Goal: Check status

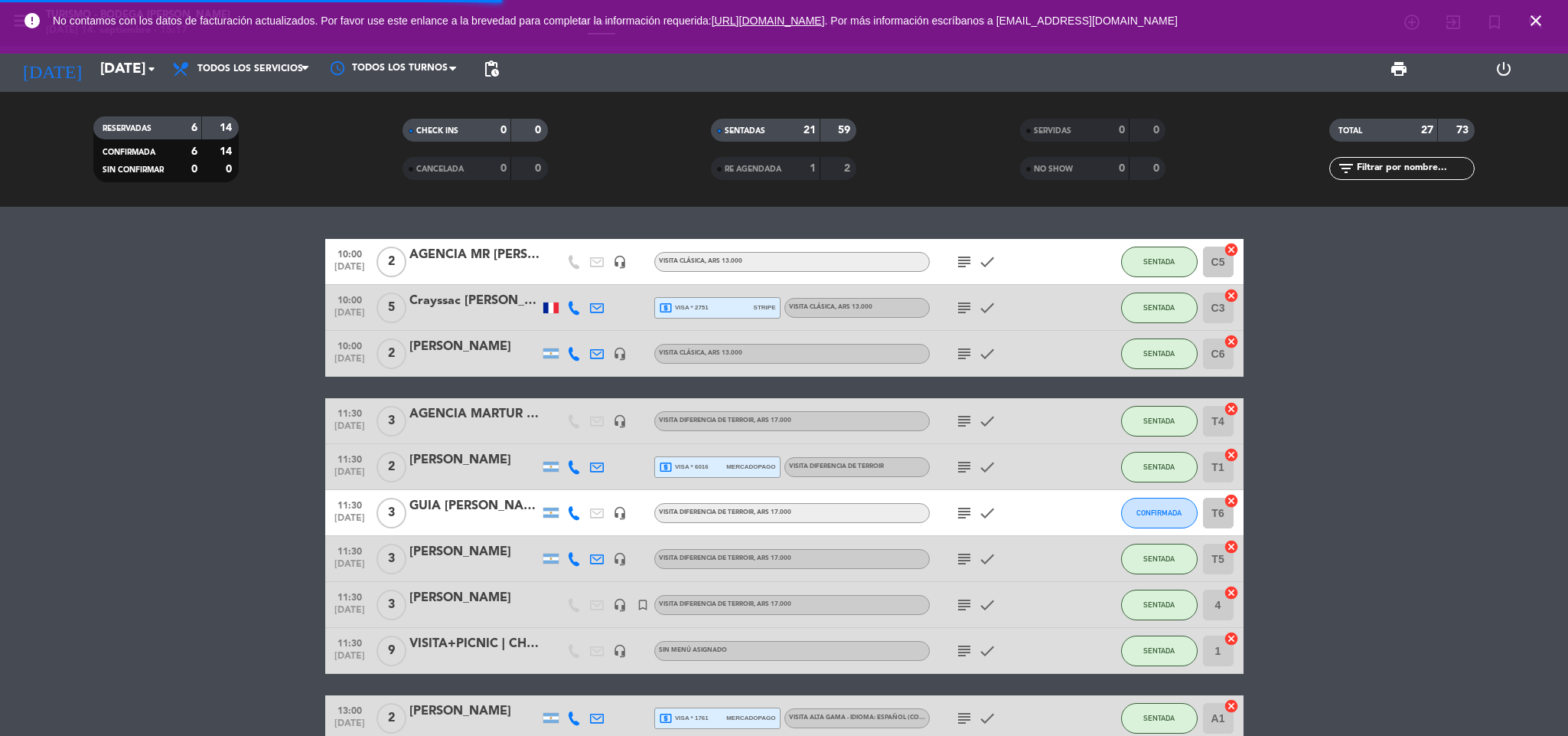
scroll to position [560, 0]
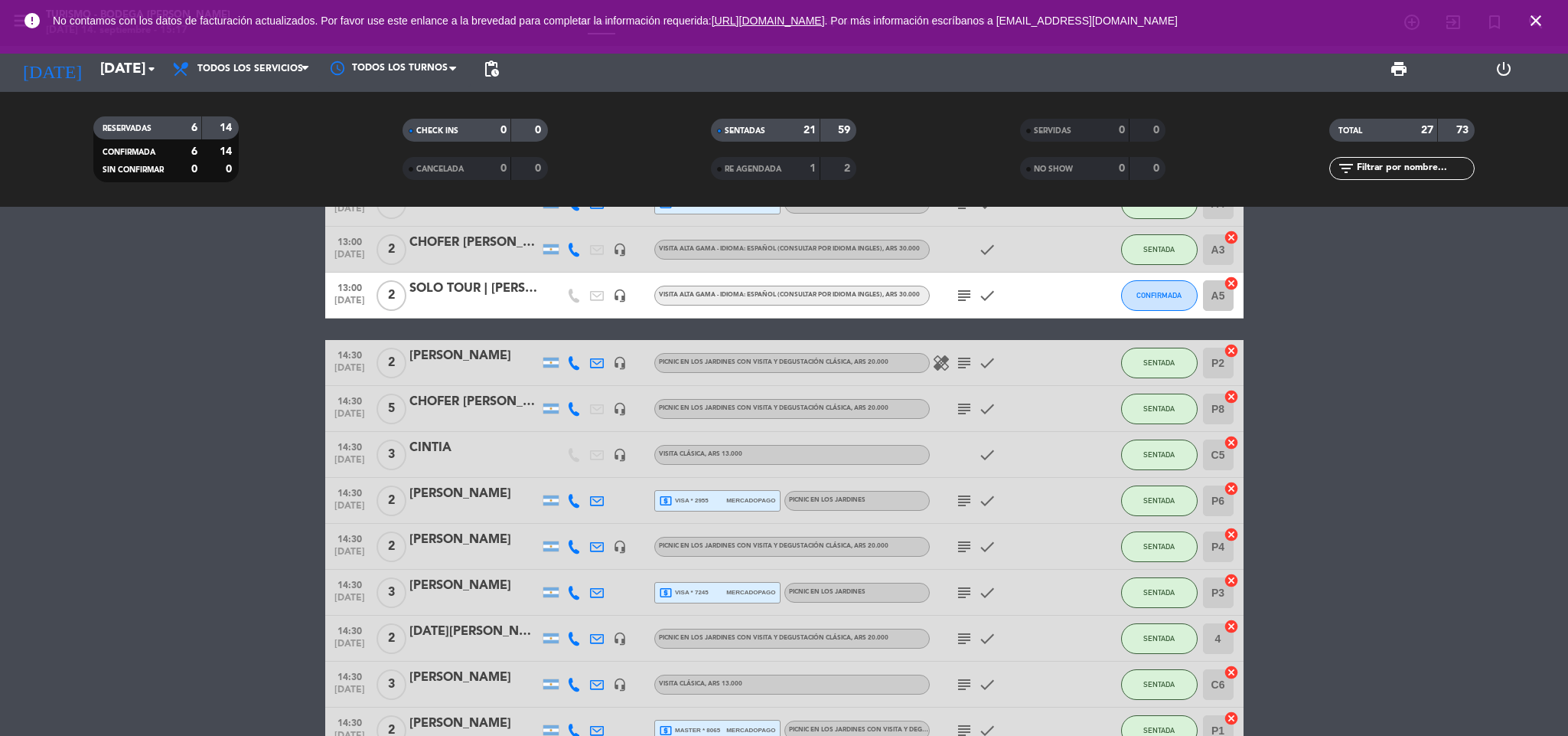
click at [965, 360] on icon "subject" at bounding box center [965, 363] width 19 height 19
click at [962, 406] on icon "subject" at bounding box center [965, 409] width 19 height 19
click at [969, 498] on icon "subject" at bounding box center [965, 501] width 19 height 19
click at [967, 546] on icon "subject" at bounding box center [965, 547] width 19 height 19
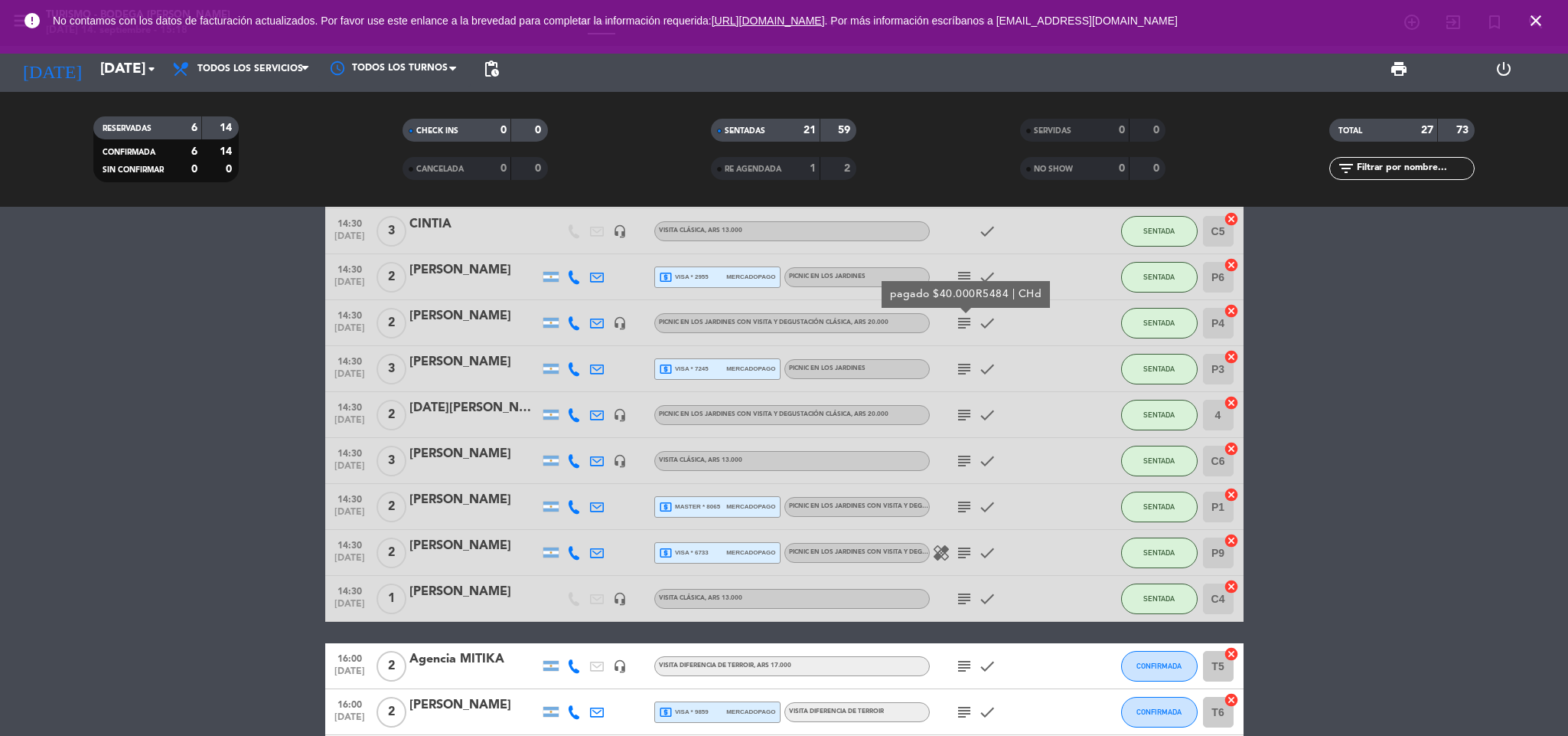
scroll to position [790, 0]
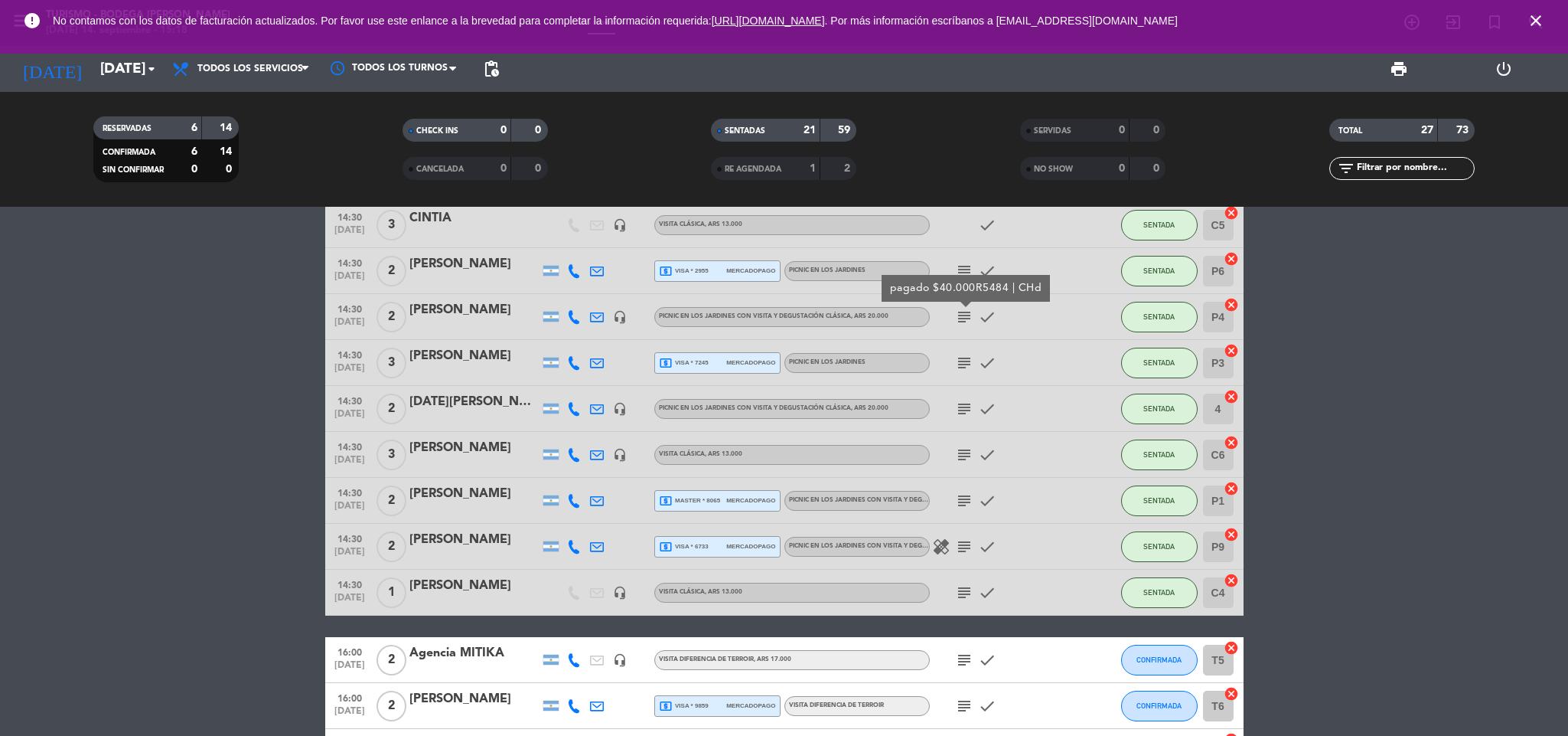
click at [969, 400] on icon "subject" at bounding box center [965, 409] width 19 height 19
click at [969, 497] on icon "subject" at bounding box center [965, 501] width 19 height 19
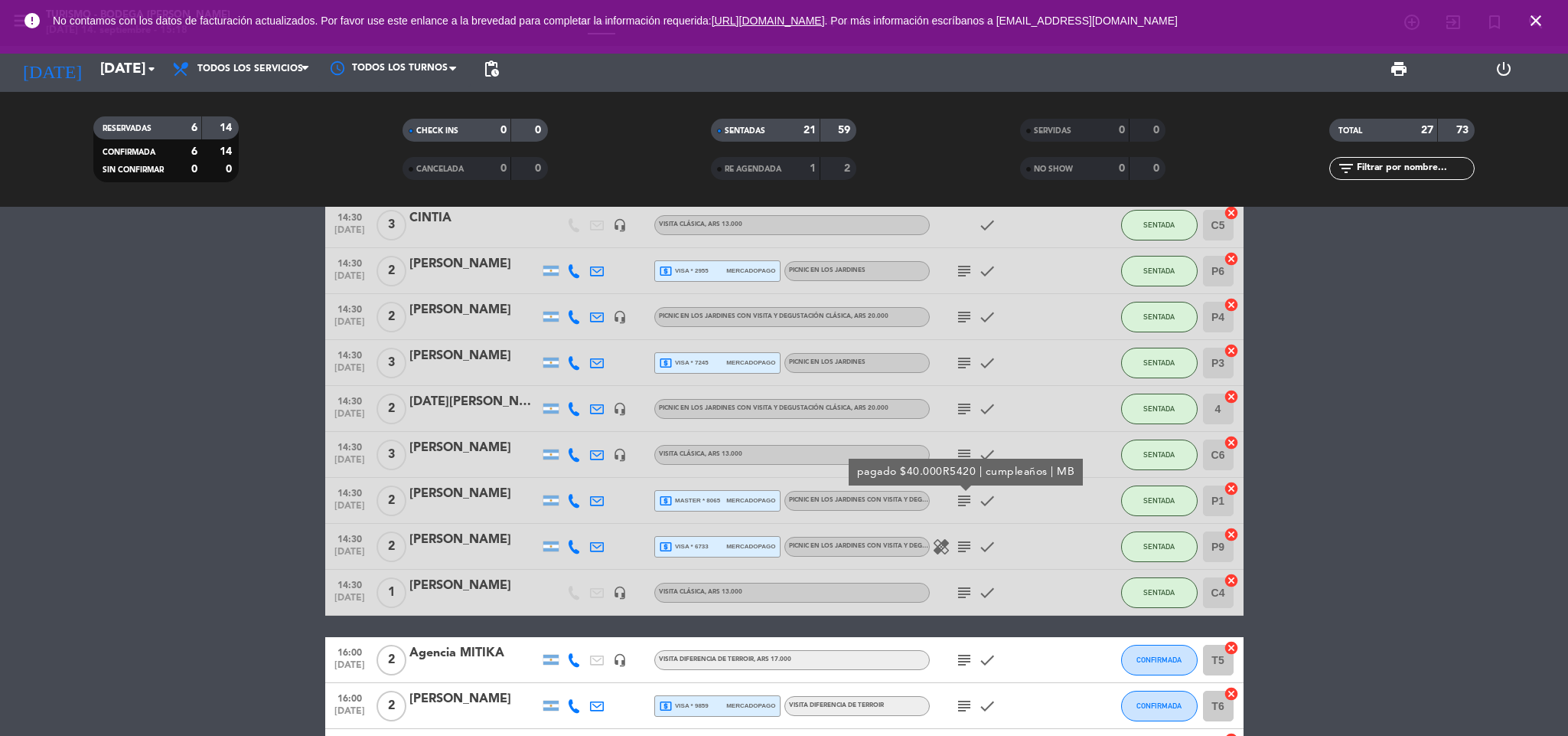
click at [967, 538] on icon "subject" at bounding box center [965, 547] width 19 height 19
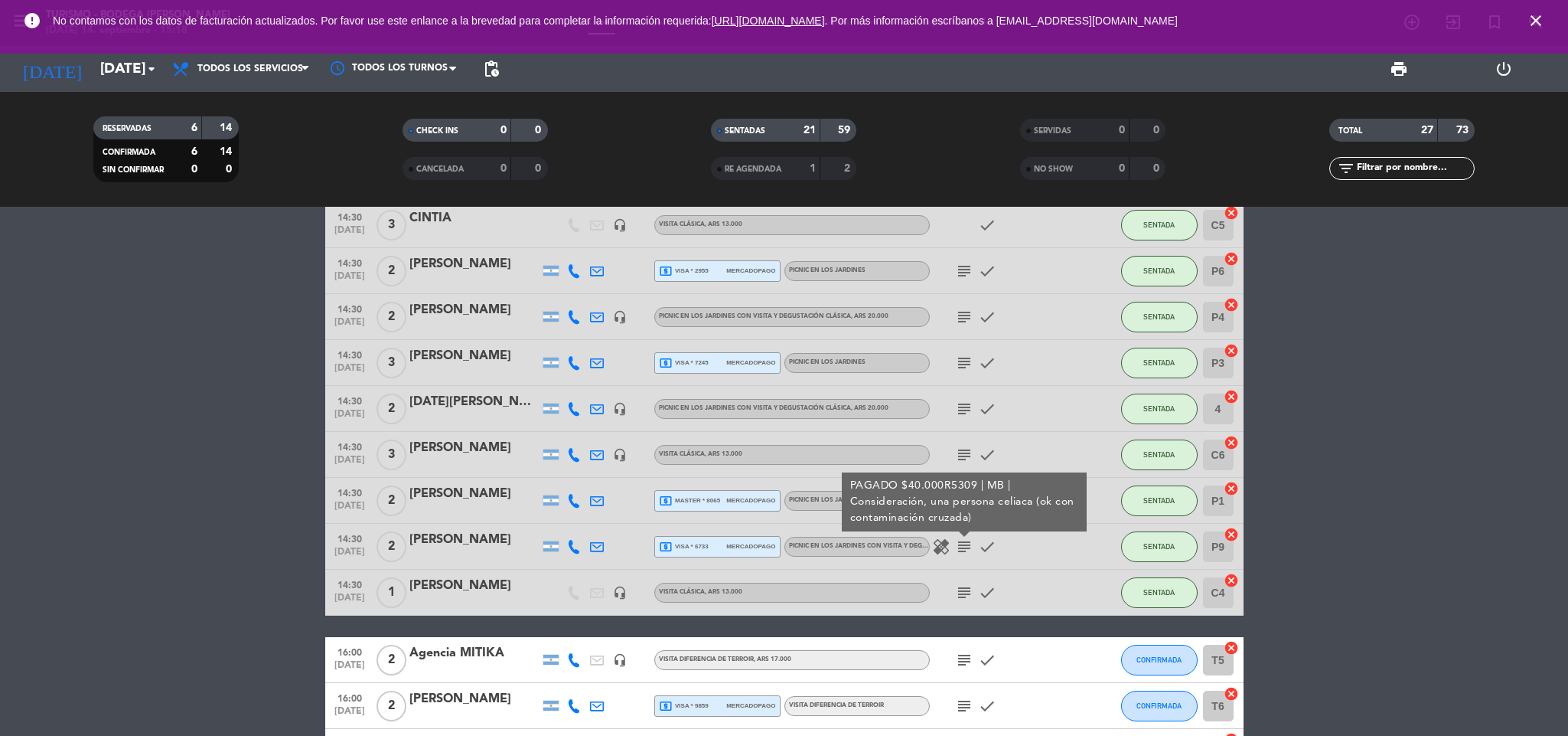
drag, startPoint x: 969, startPoint y: 579, endPoint x: 967, endPoint y: 590, distance: 11.2
click at [969, 582] on div "subject check" at bounding box center [998, 592] width 138 height 45
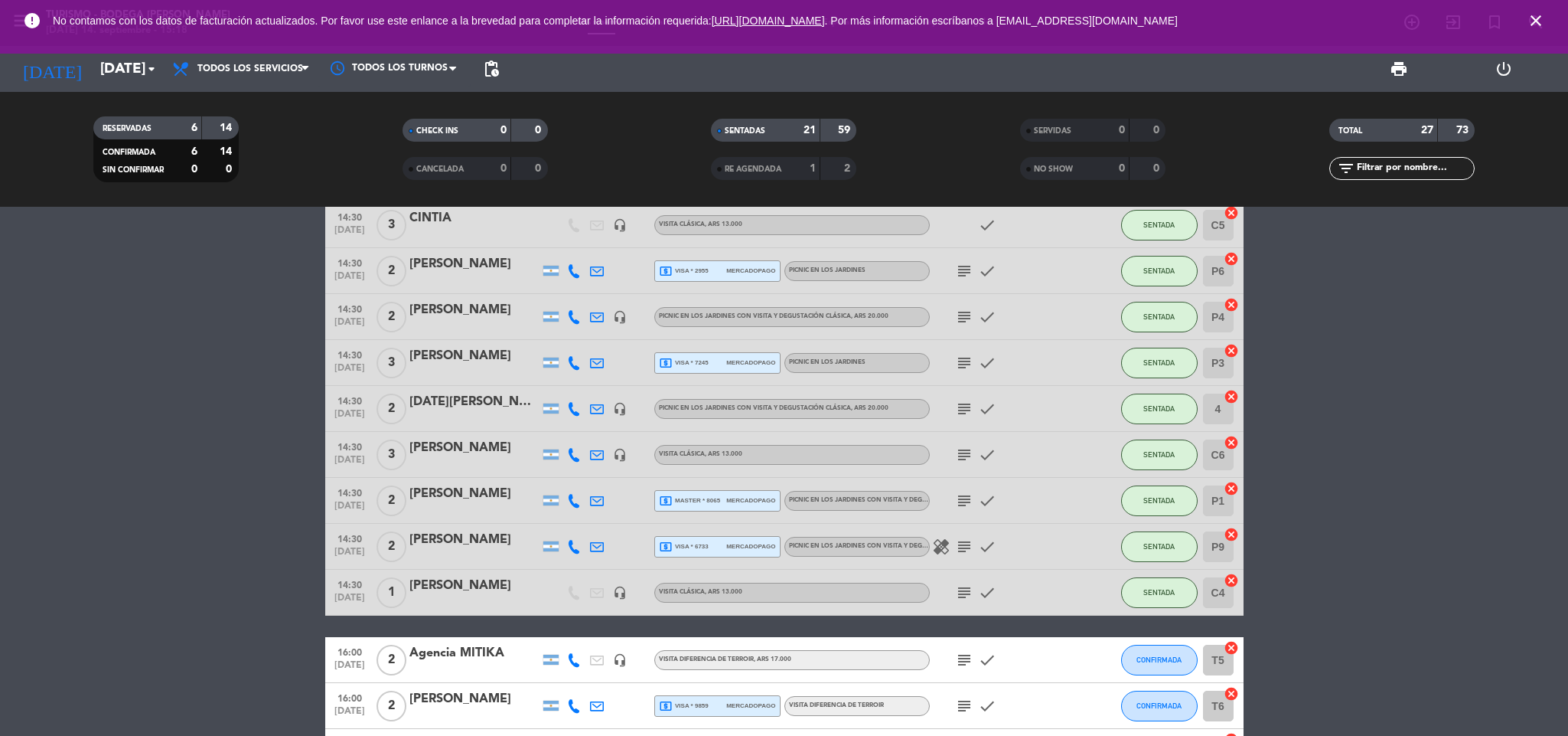
click at [967, 590] on icon "subject" at bounding box center [965, 593] width 19 height 19
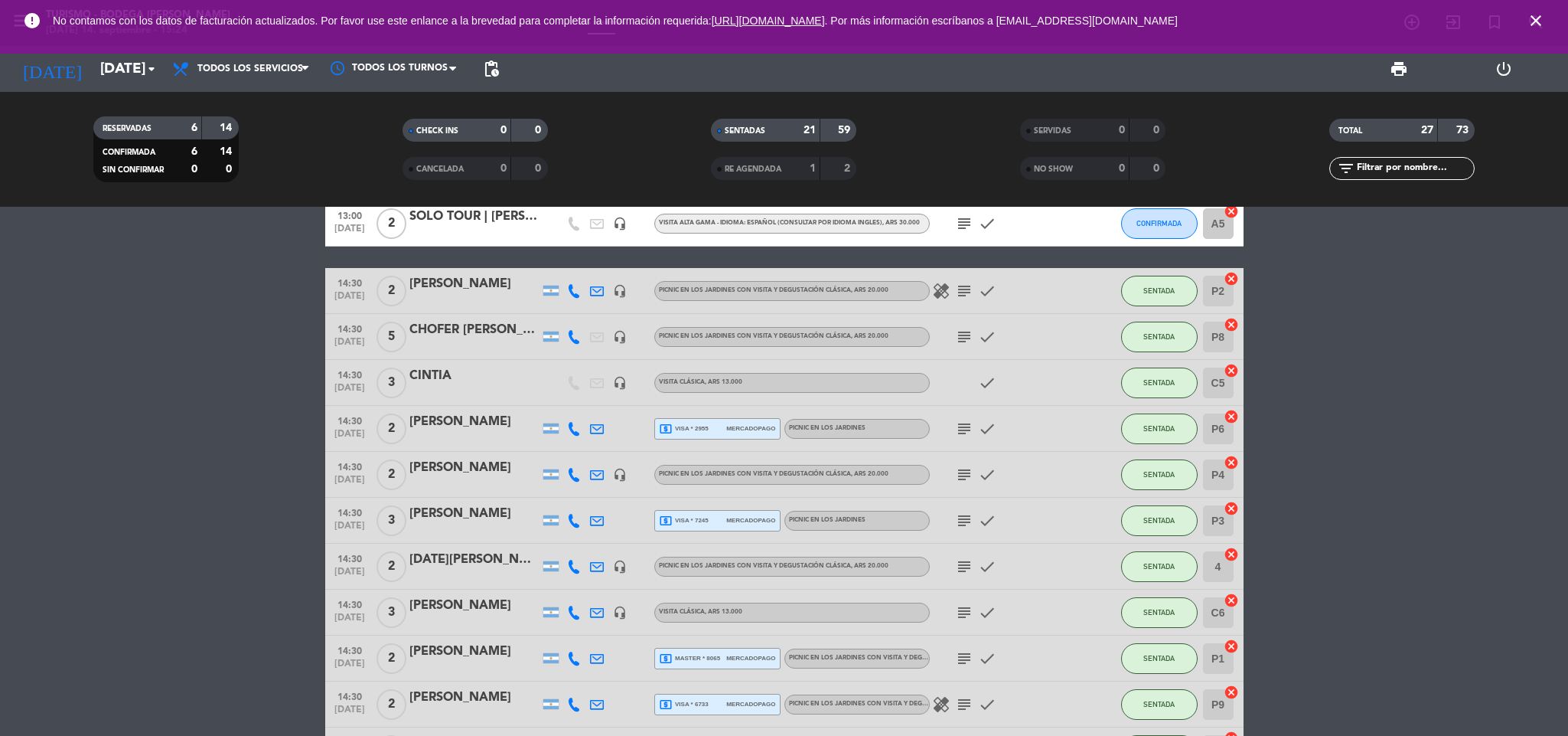
scroll to position [560, 0]
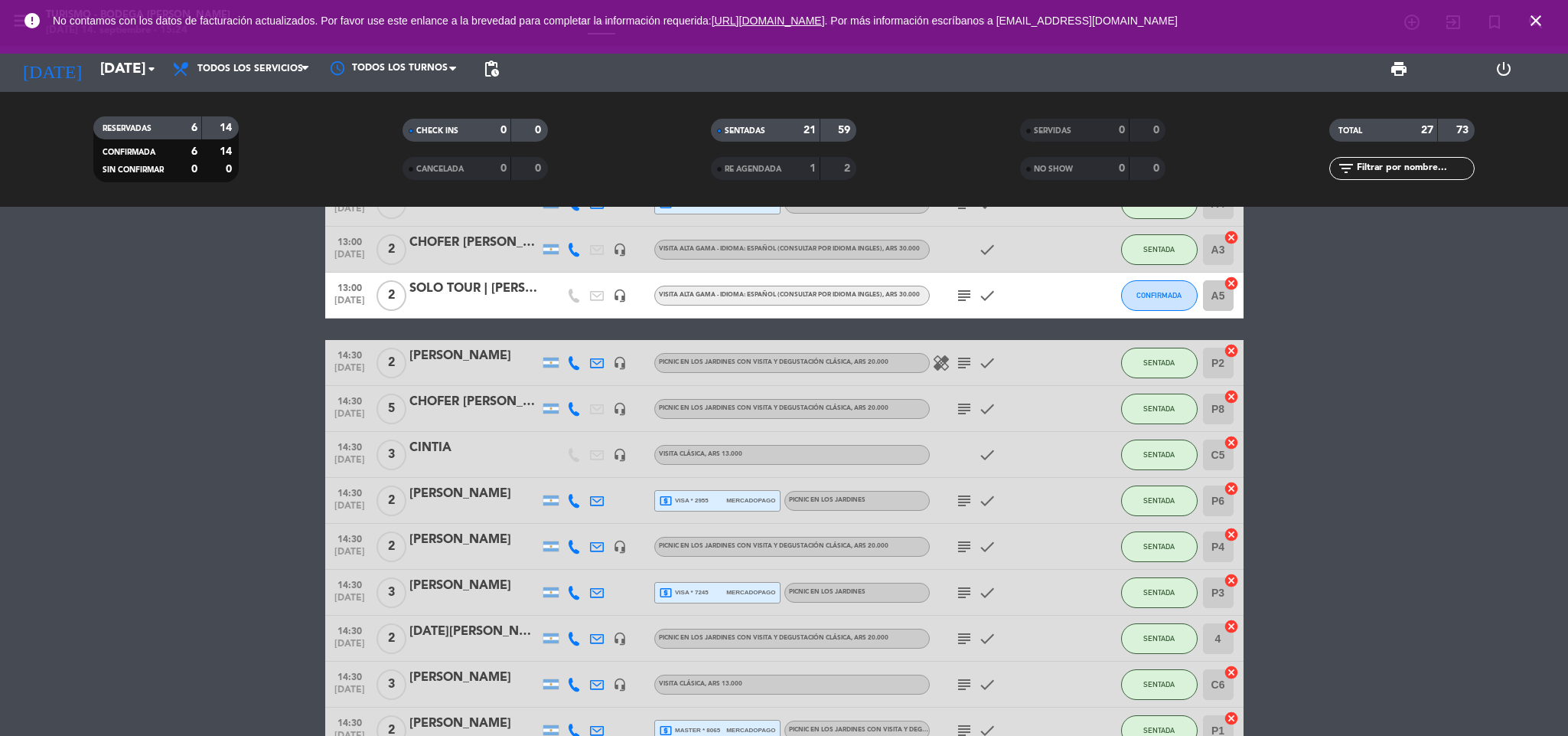
click at [963, 361] on icon "subject" at bounding box center [965, 363] width 19 height 19
click at [967, 501] on icon "subject" at bounding box center [965, 501] width 19 height 19
click at [958, 545] on icon "subject" at bounding box center [965, 547] width 19 height 19
click at [971, 600] on icon "subject" at bounding box center [965, 593] width 19 height 19
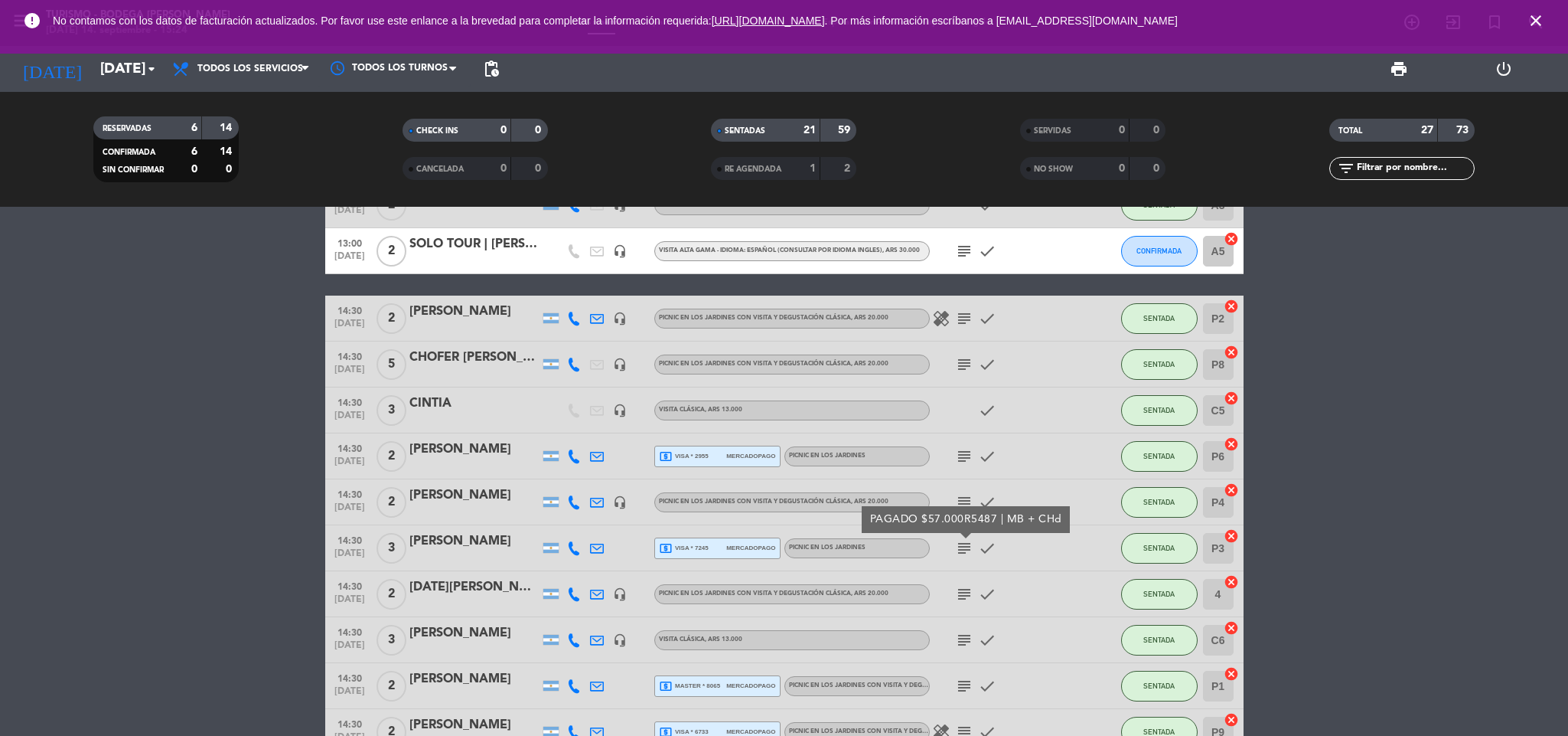
scroll to position [675, 0]
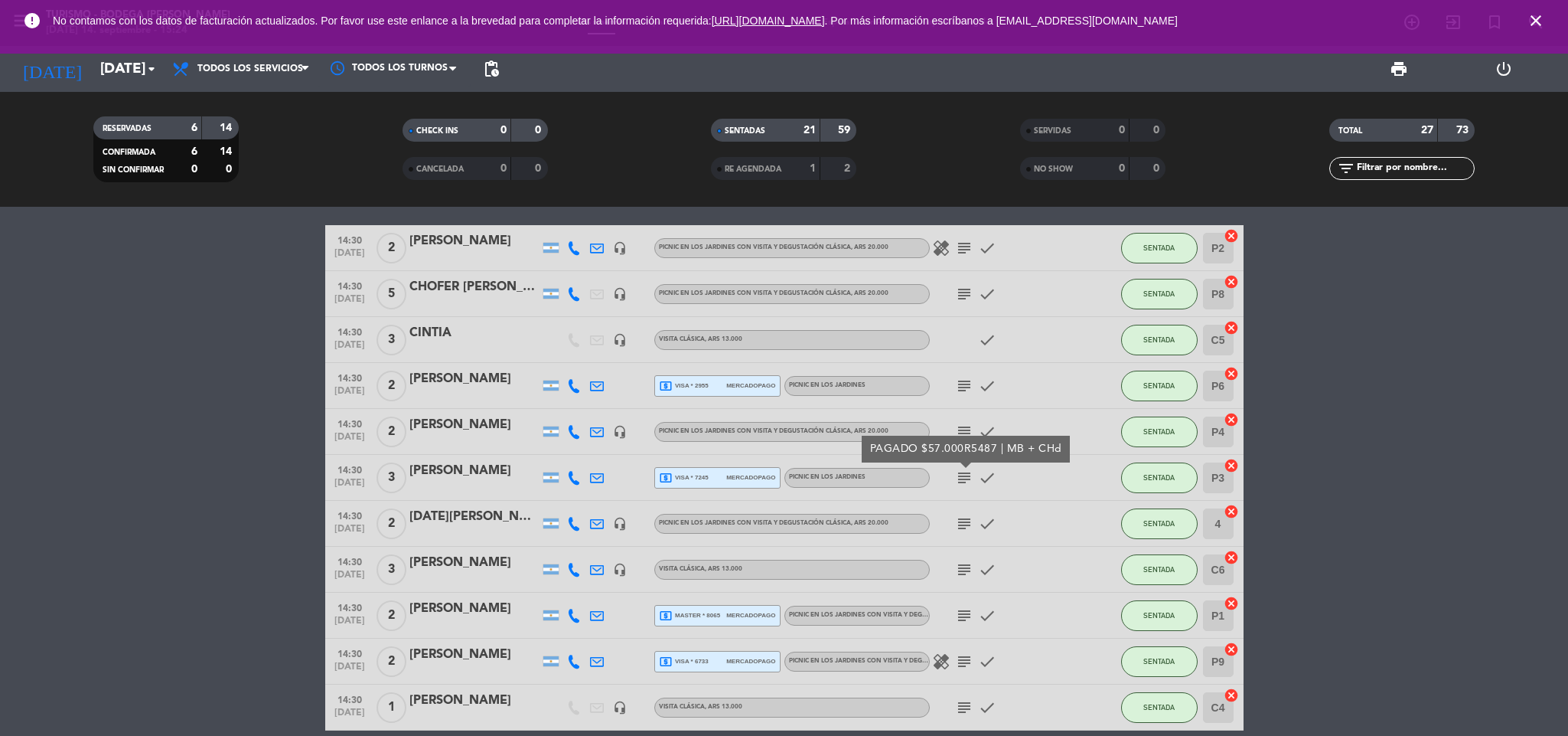
click at [965, 524] on icon "subject" at bounding box center [965, 524] width 19 height 19
click at [958, 384] on icon "subject" at bounding box center [965, 386] width 19 height 19
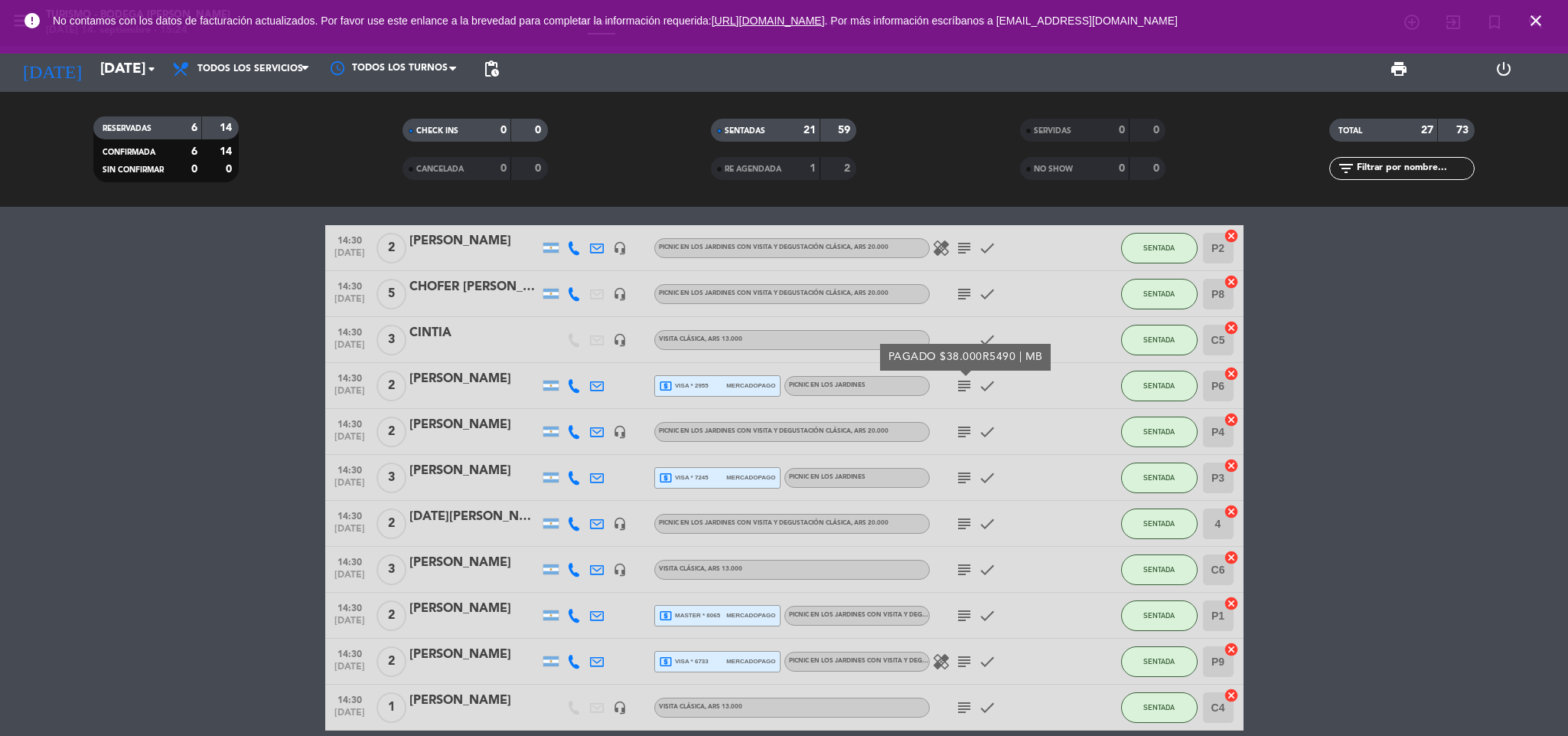
drag, startPoint x: 969, startPoint y: 419, endPoint x: 967, endPoint y: 434, distance: 15.1
click at [969, 422] on div "subject check" at bounding box center [998, 432] width 138 height 45
click at [966, 437] on icon "subject" at bounding box center [965, 432] width 19 height 19
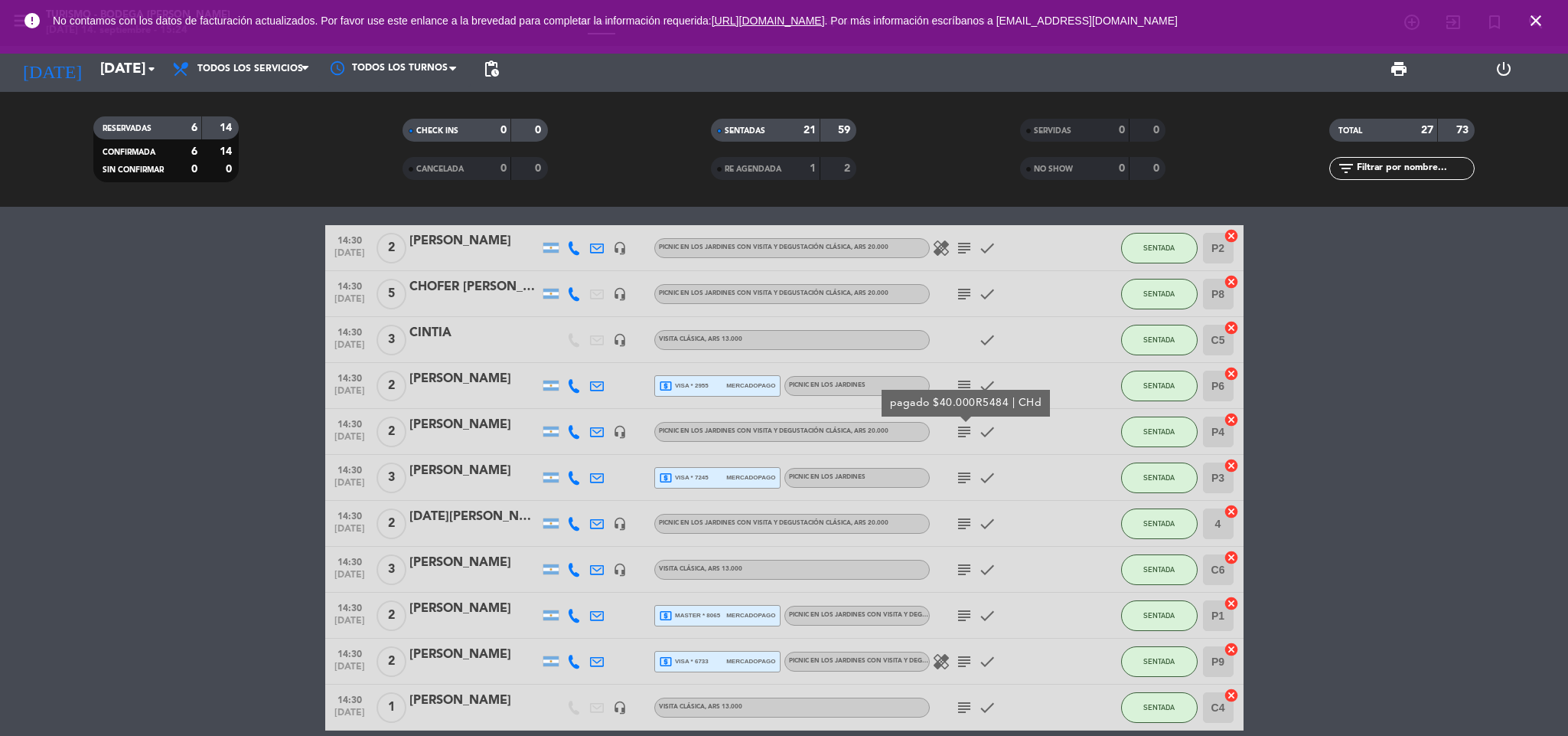
click at [960, 476] on icon "subject" at bounding box center [965, 478] width 19 height 19
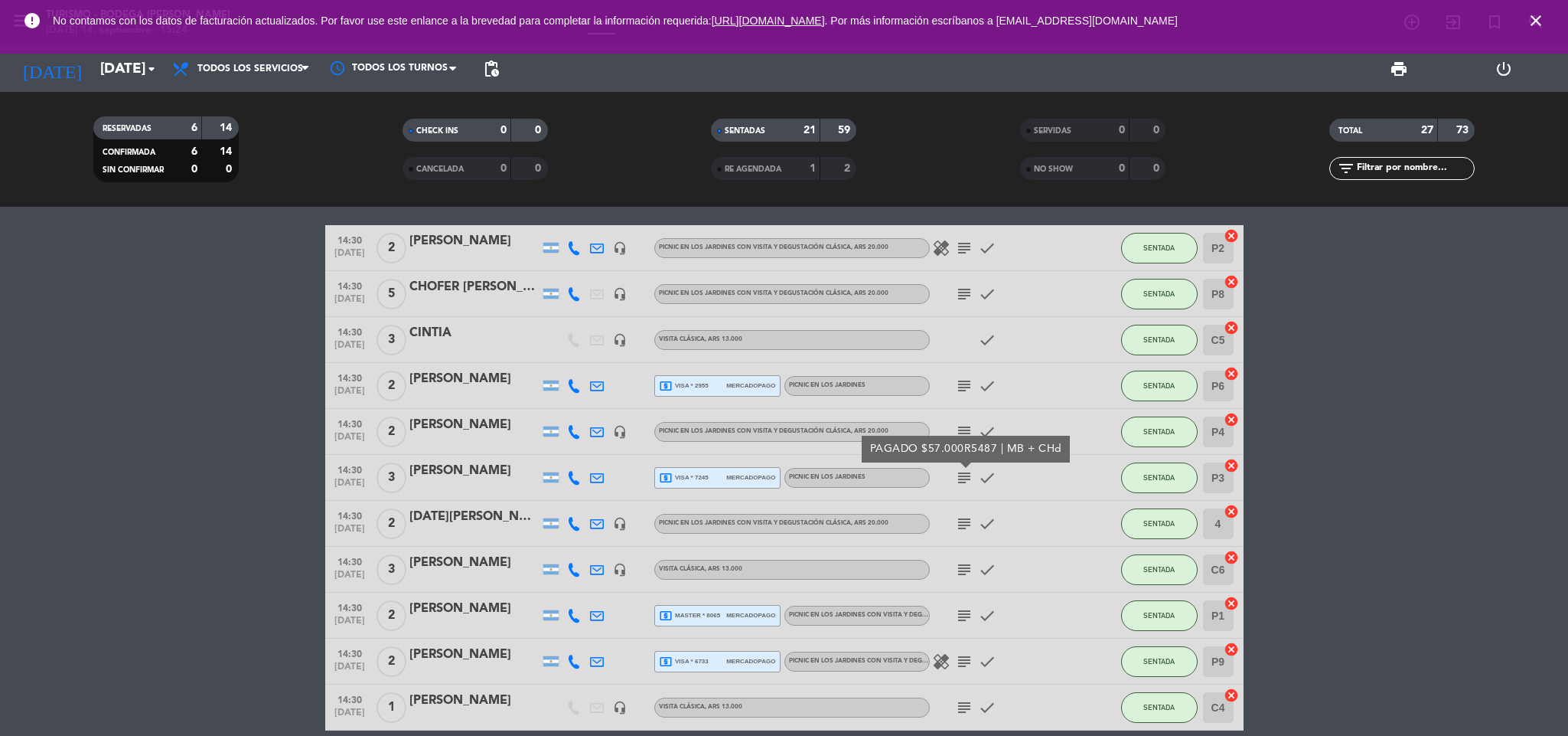
drag, startPoint x: 961, startPoint y: 511, endPoint x: 961, endPoint y: 524, distance: 13.0
click at [961, 513] on div "subject check" at bounding box center [998, 523] width 138 height 45
click at [966, 522] on icon "subject" at bounding box center [965, 524] width 19 height 19
click at [962, 573] on icon "subject" at bounding box center [965, 570] width 19 height 19
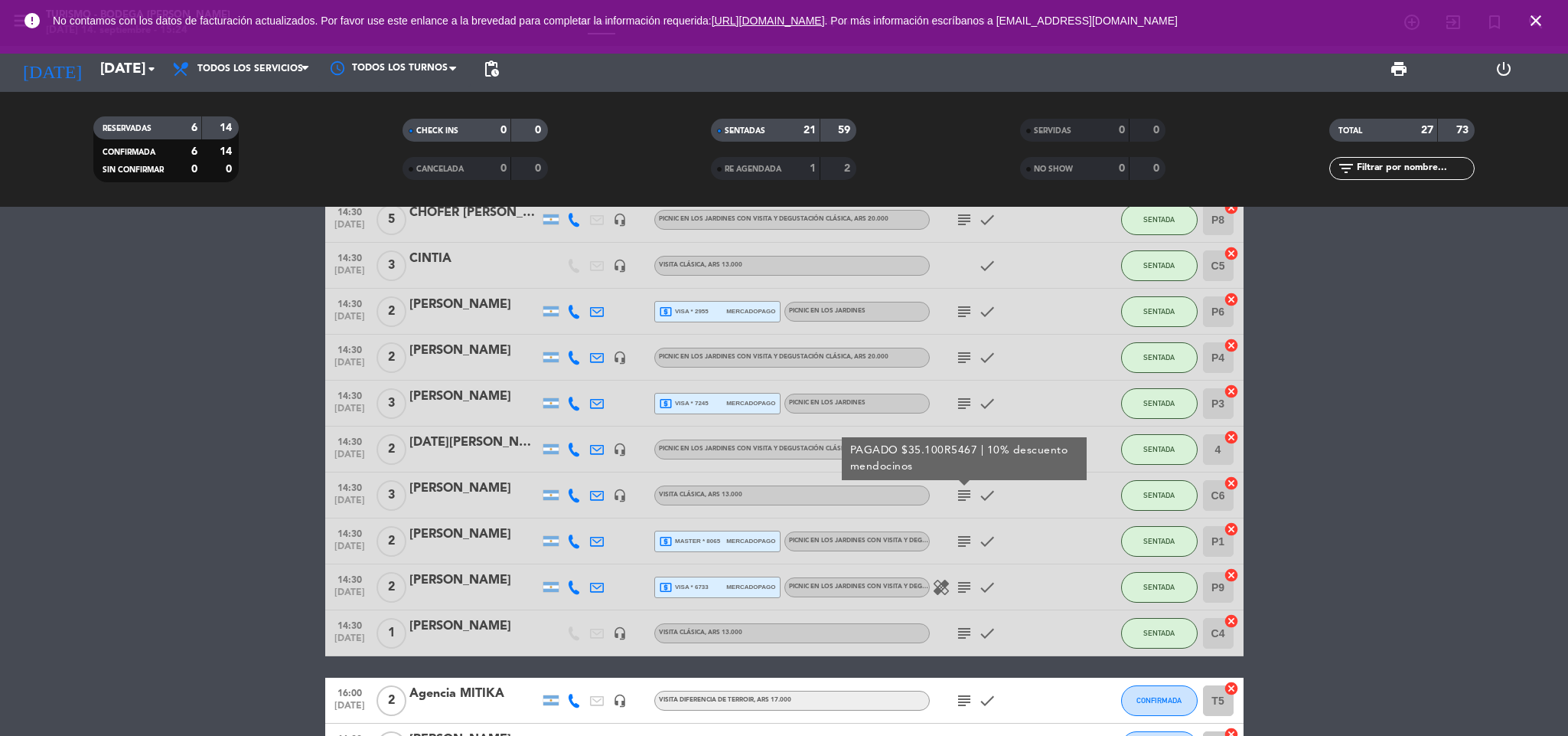
scroll to position [790, 0]
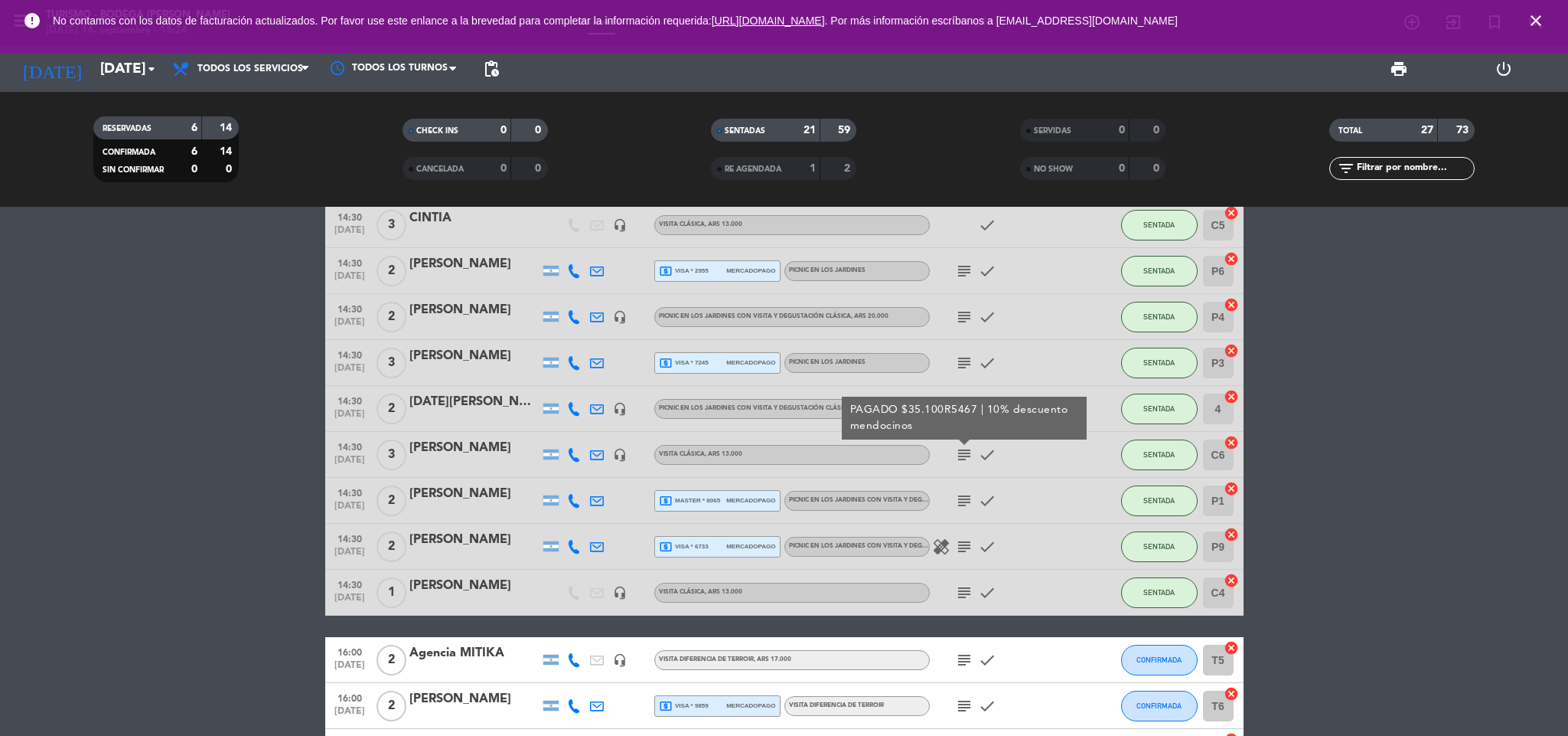
click at [961, 498] on icon "subject" at bounding box center [965, 501] width 19 height 19
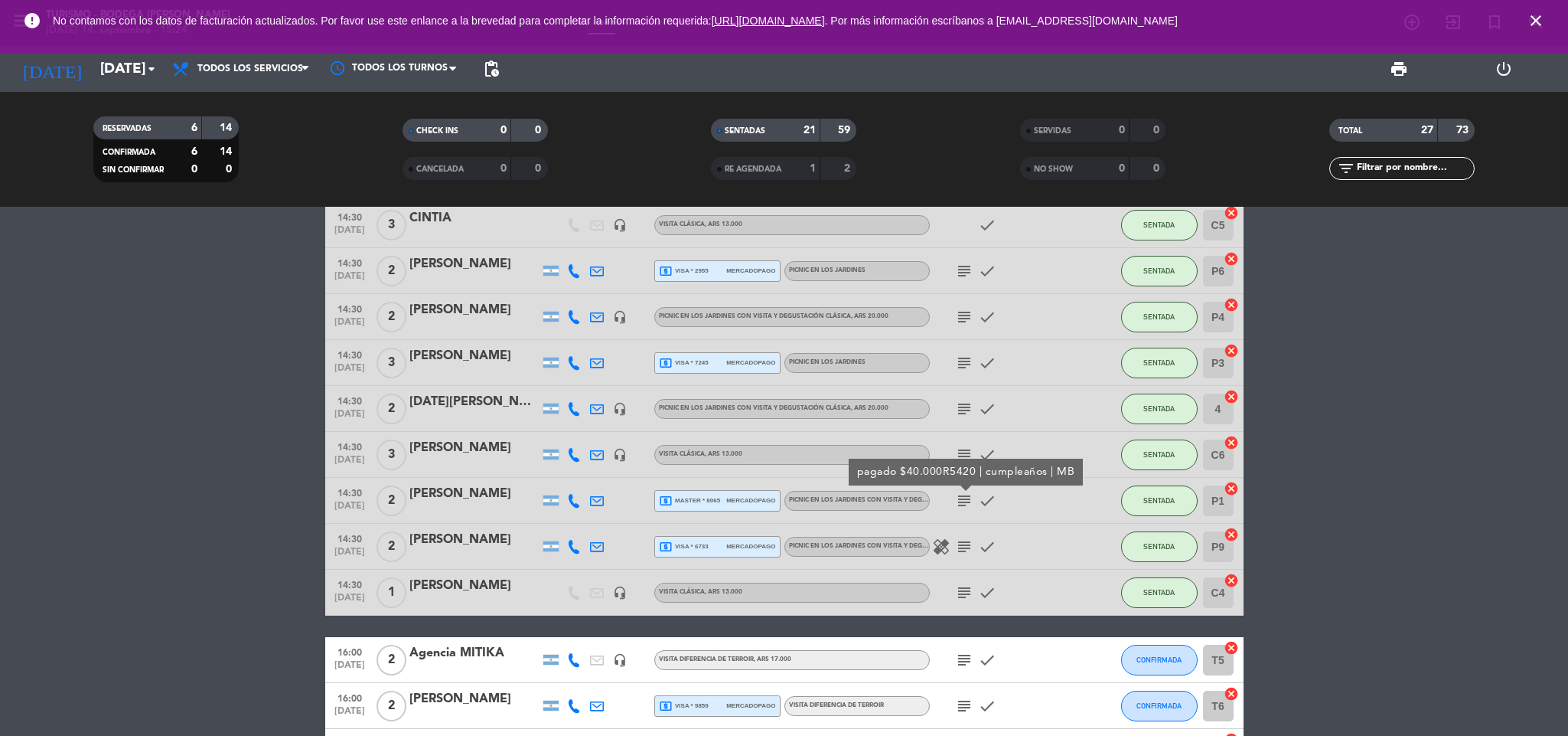
click at [969, 542] on icon "subject" at bounding box center [965, 547] width 19 height 19
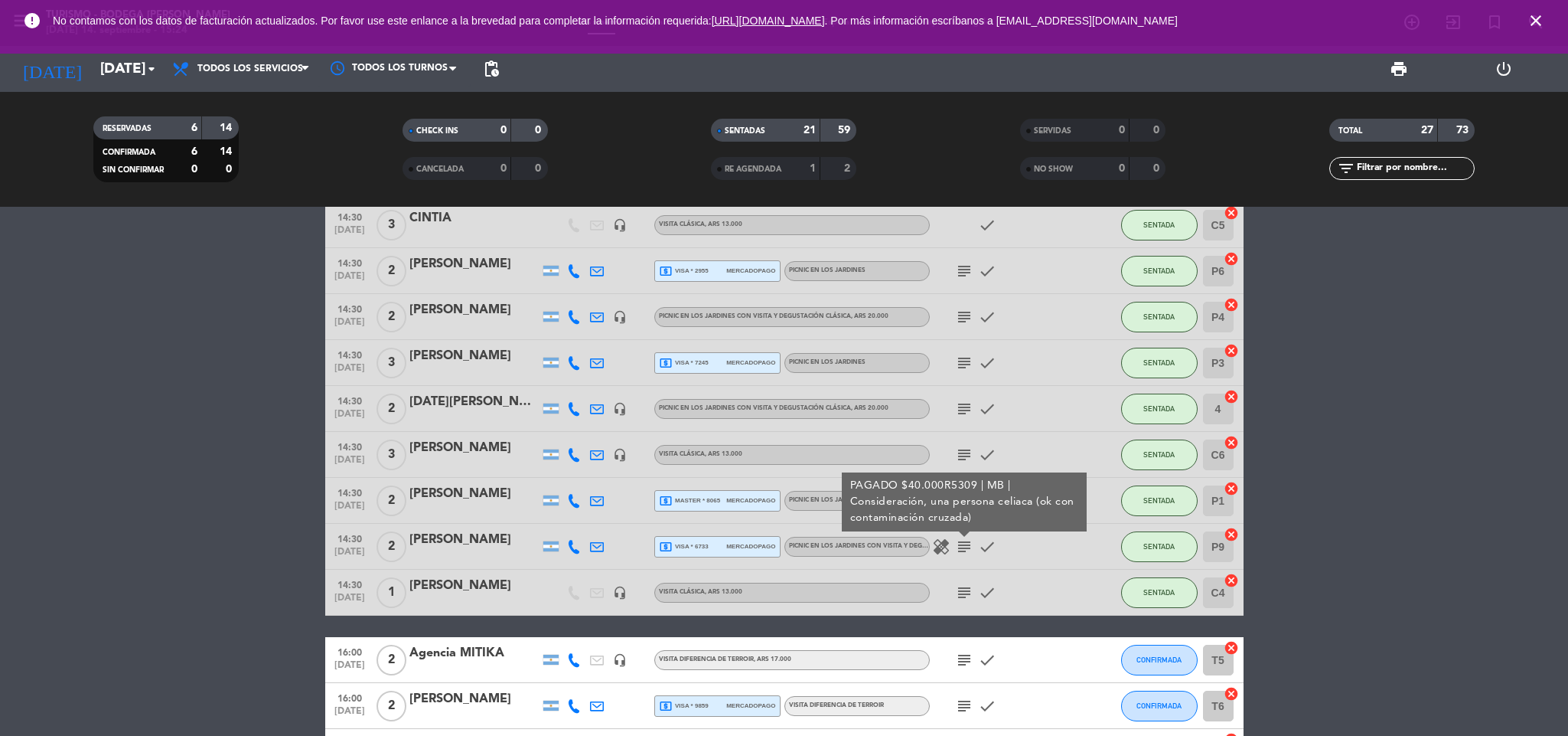
click at [969, 546] on icon "subject" at bounding box center [965, 547] width 19 height 19
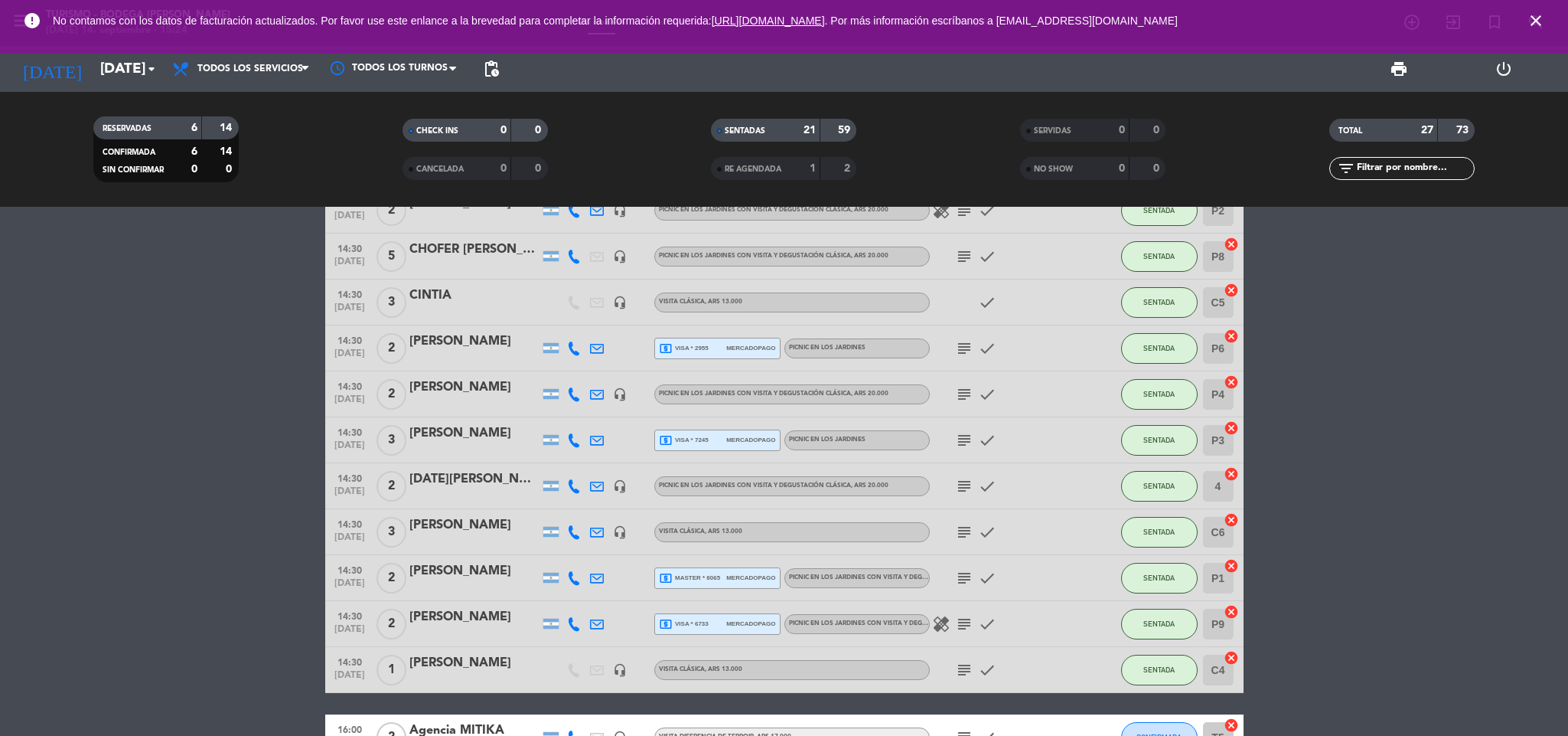
scroll to position [675, 0]
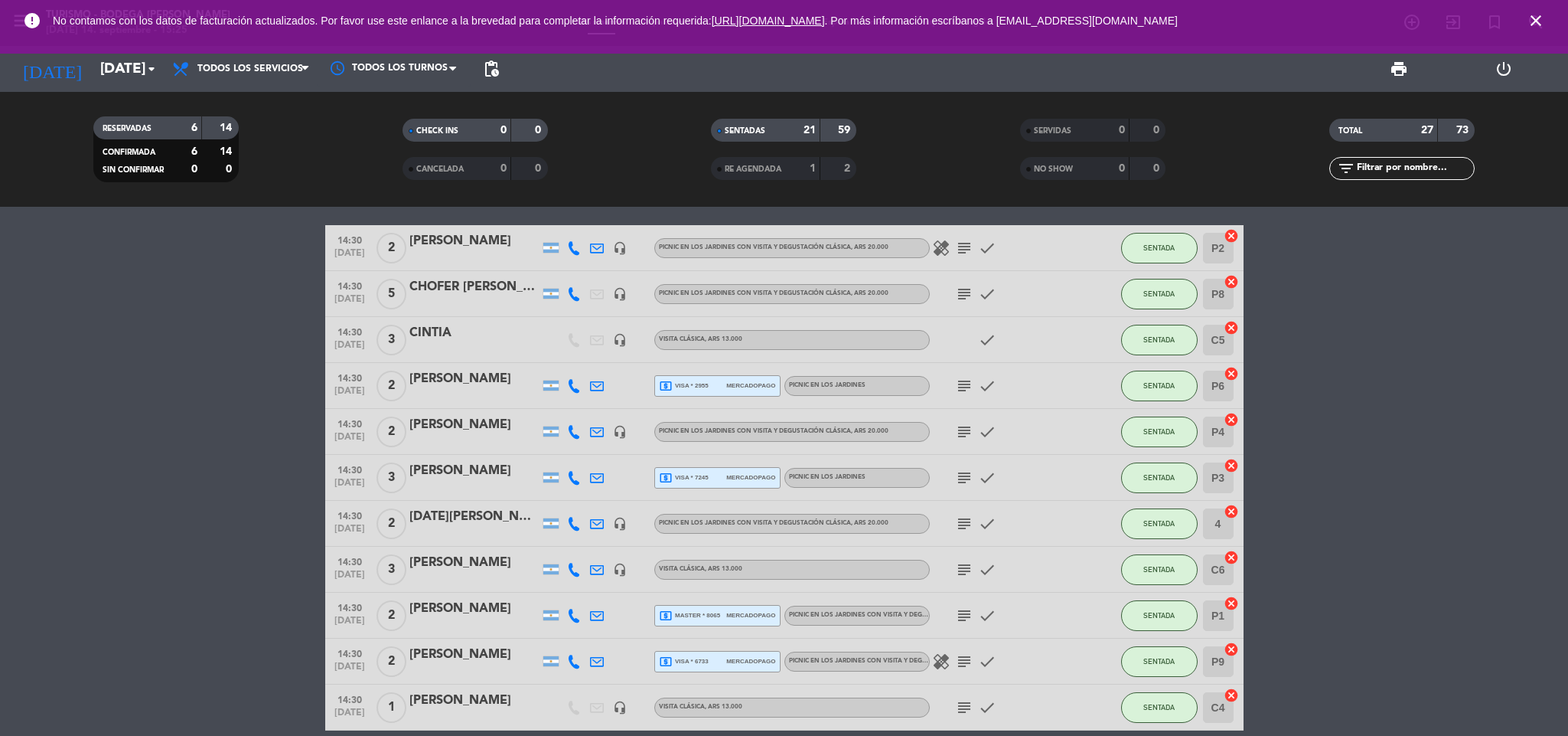
click at [969, 249] on icon "subject" at bounding box center [965, 248] width 19 height 19
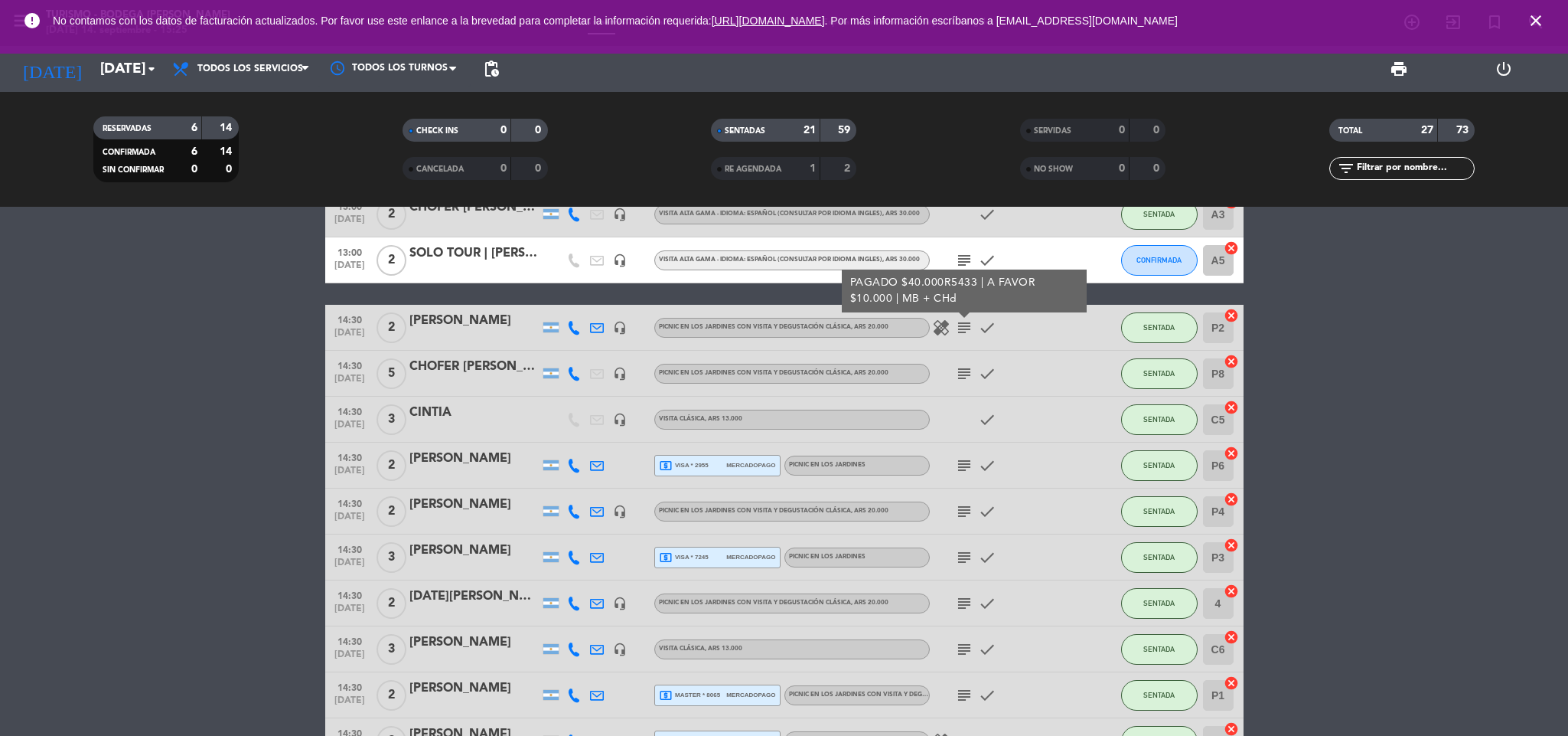
scroll to position [560, 0]
